Goal: Task Accomplishment & Management: Complete application form

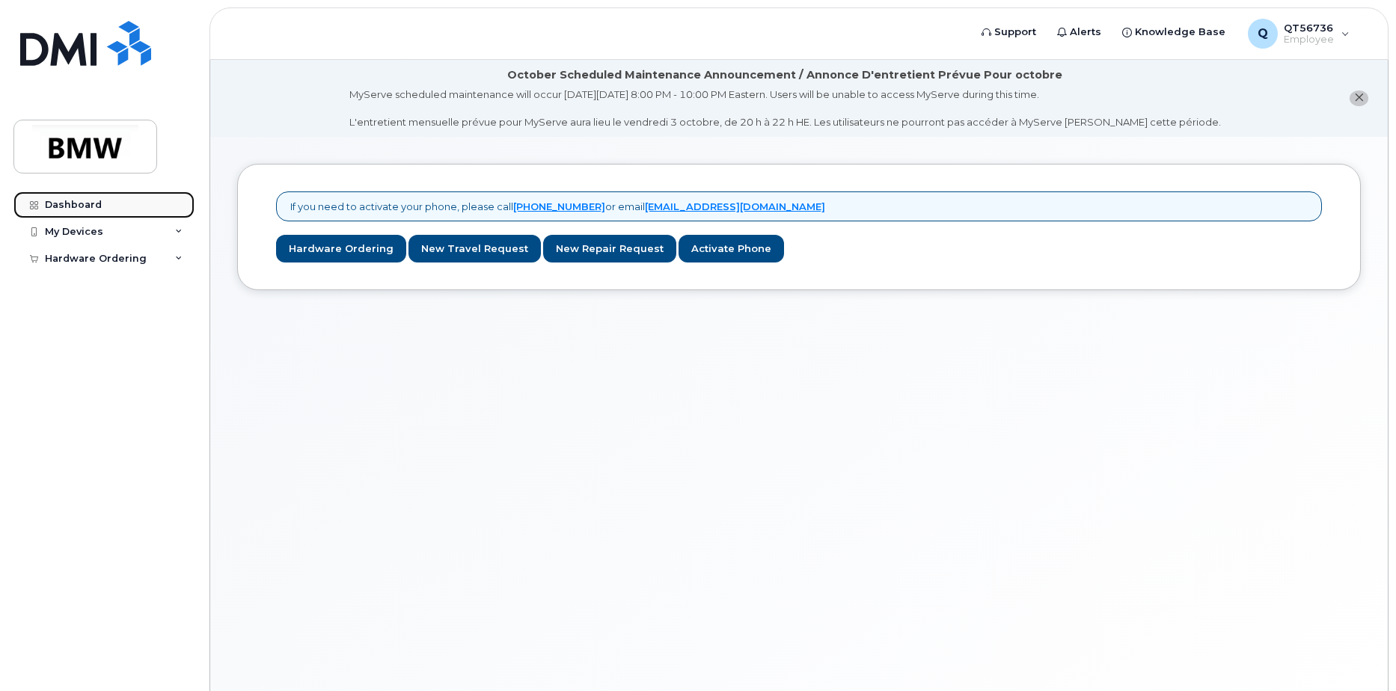
click at [63, 205] on div "Dashboard" at bounding box center [73, 205] width 57 height 12
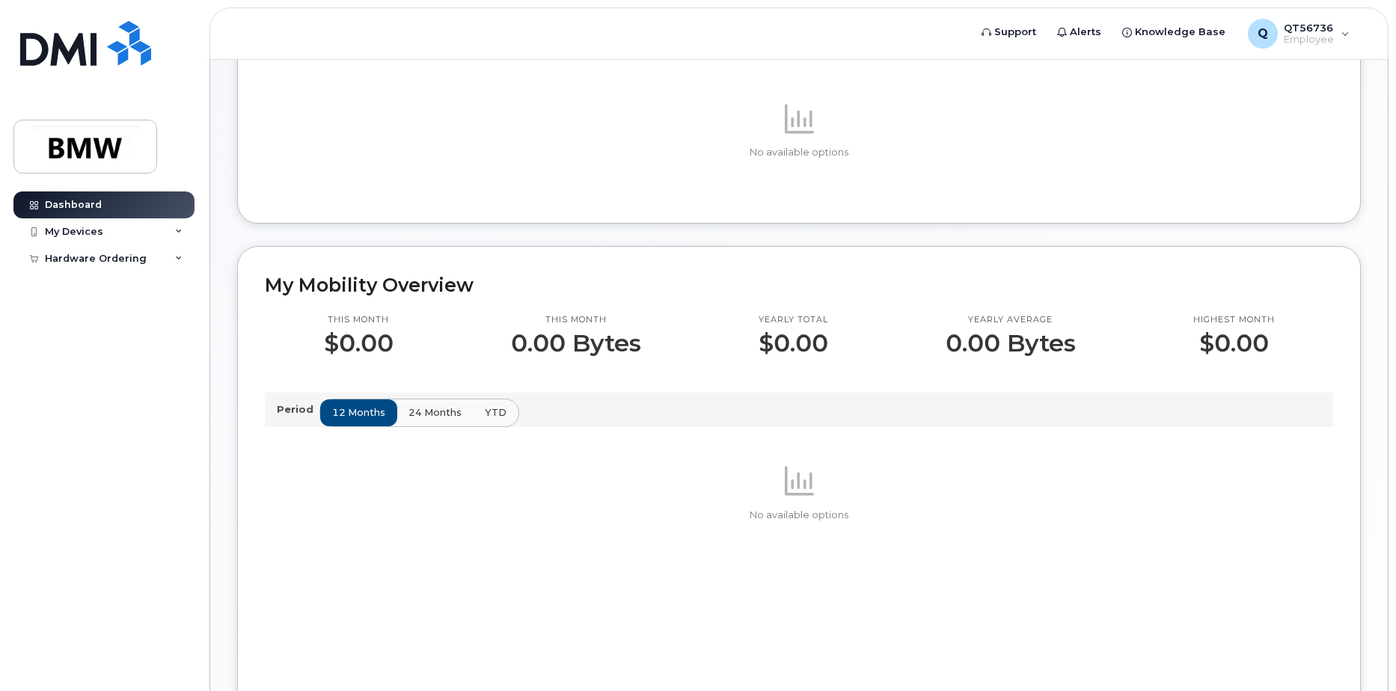
scroll to position [150, 0]
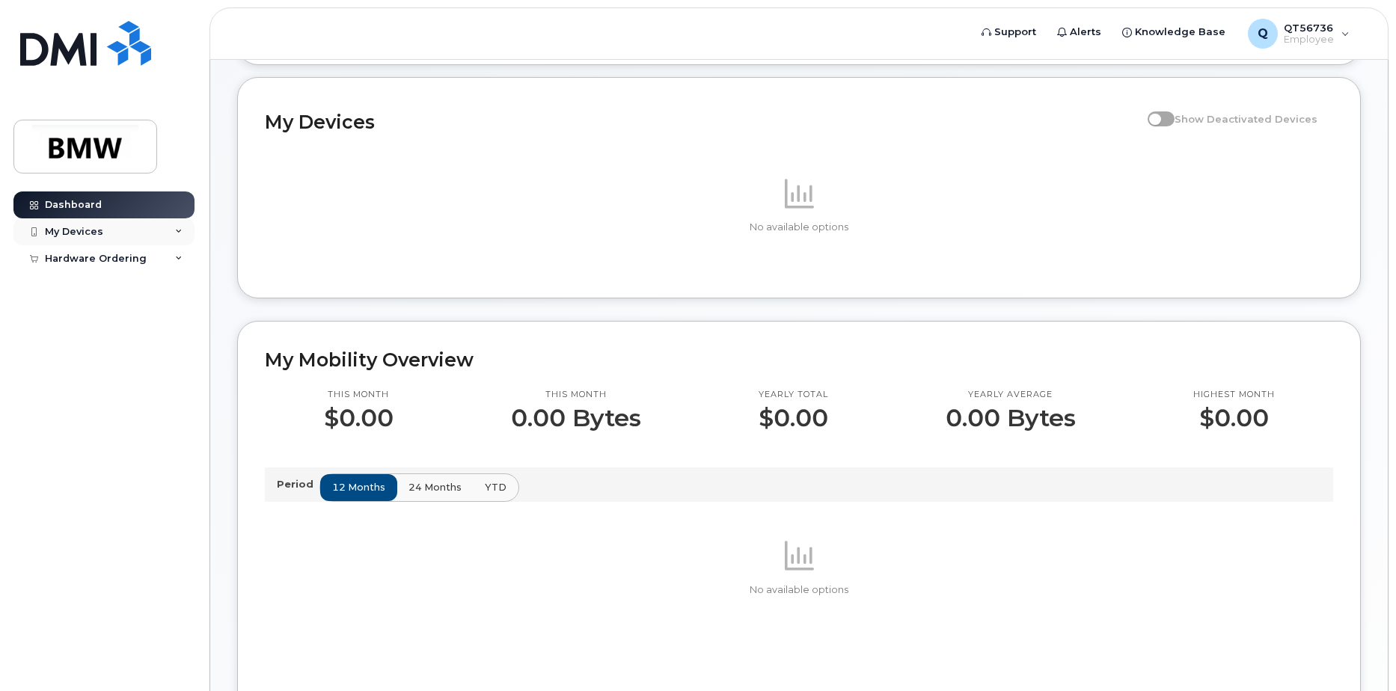
click at [55, 230] on div "My Devices" at bounding box center [74, 232] width 58 height 12
click at [181, 252] on div "Hardware Ordering" at bounding box center [103, 258] width 181 height 27
click at [94, 289] on div "New Order" at bounding box center [80, 285] width 57 height 13
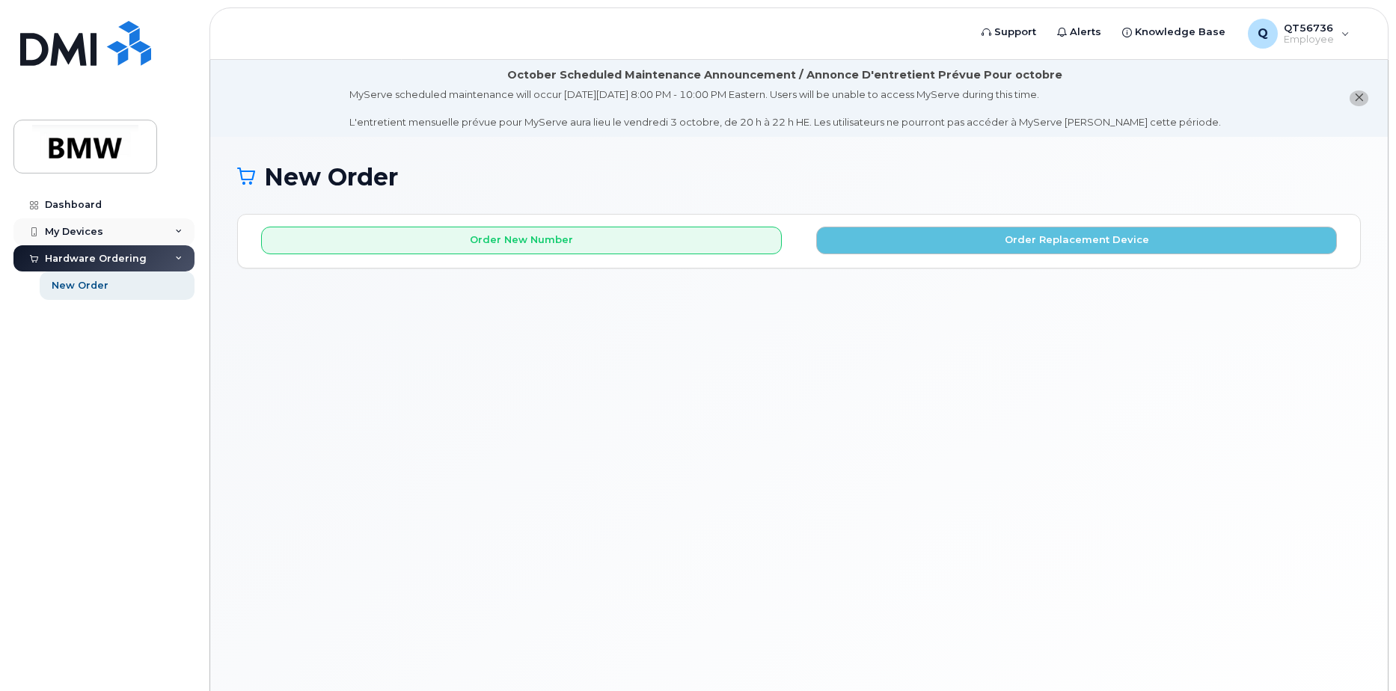
click at [84, 239] on div "My Devices" at bounding box center [103, 232] width 181 height 27
